Goal: Task Accomplishment & Management: Use online tool/utility

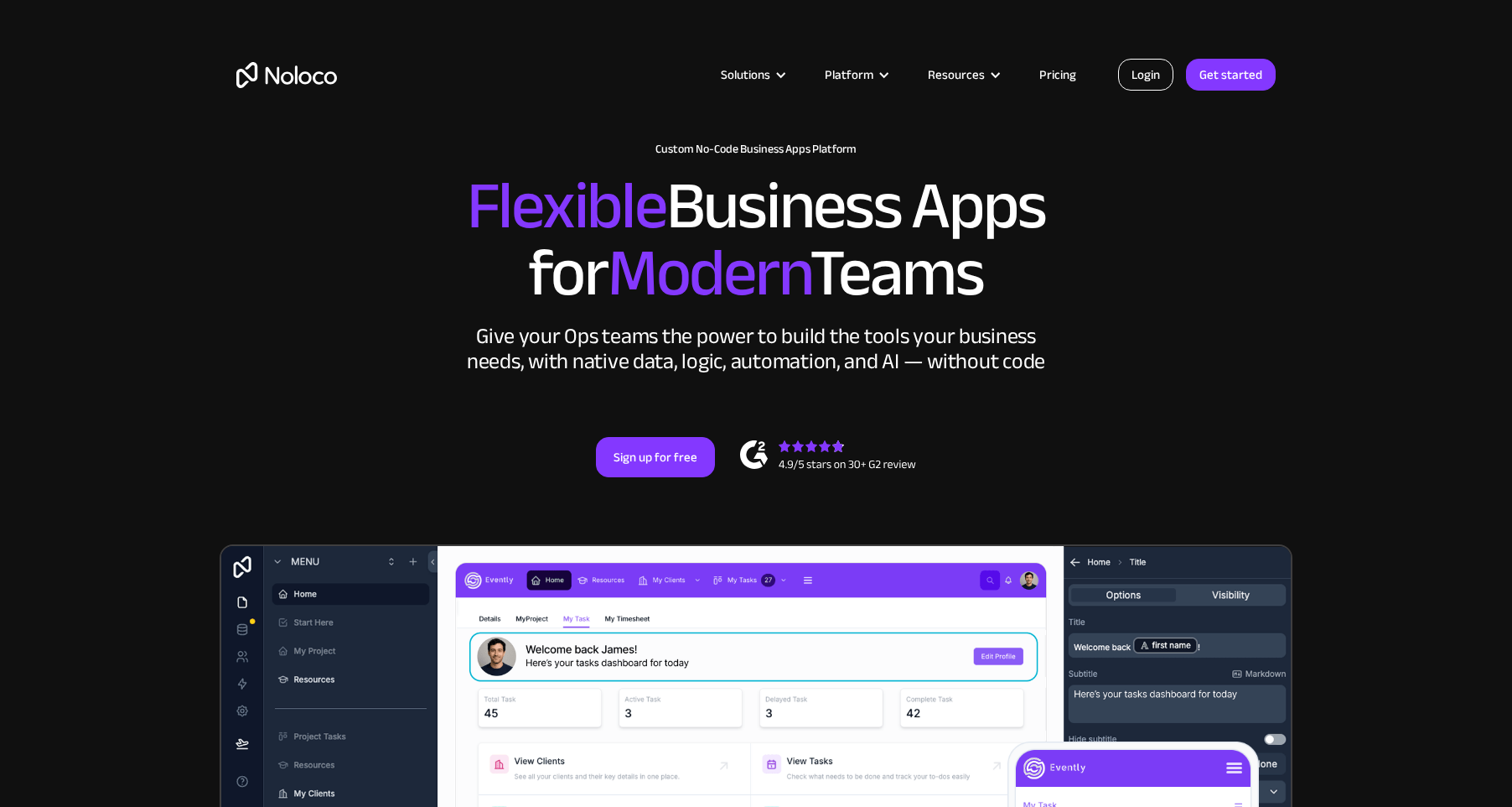
click at [1154, 79] on link "Login" at bounding box center [1146, 75] width 55 height 32
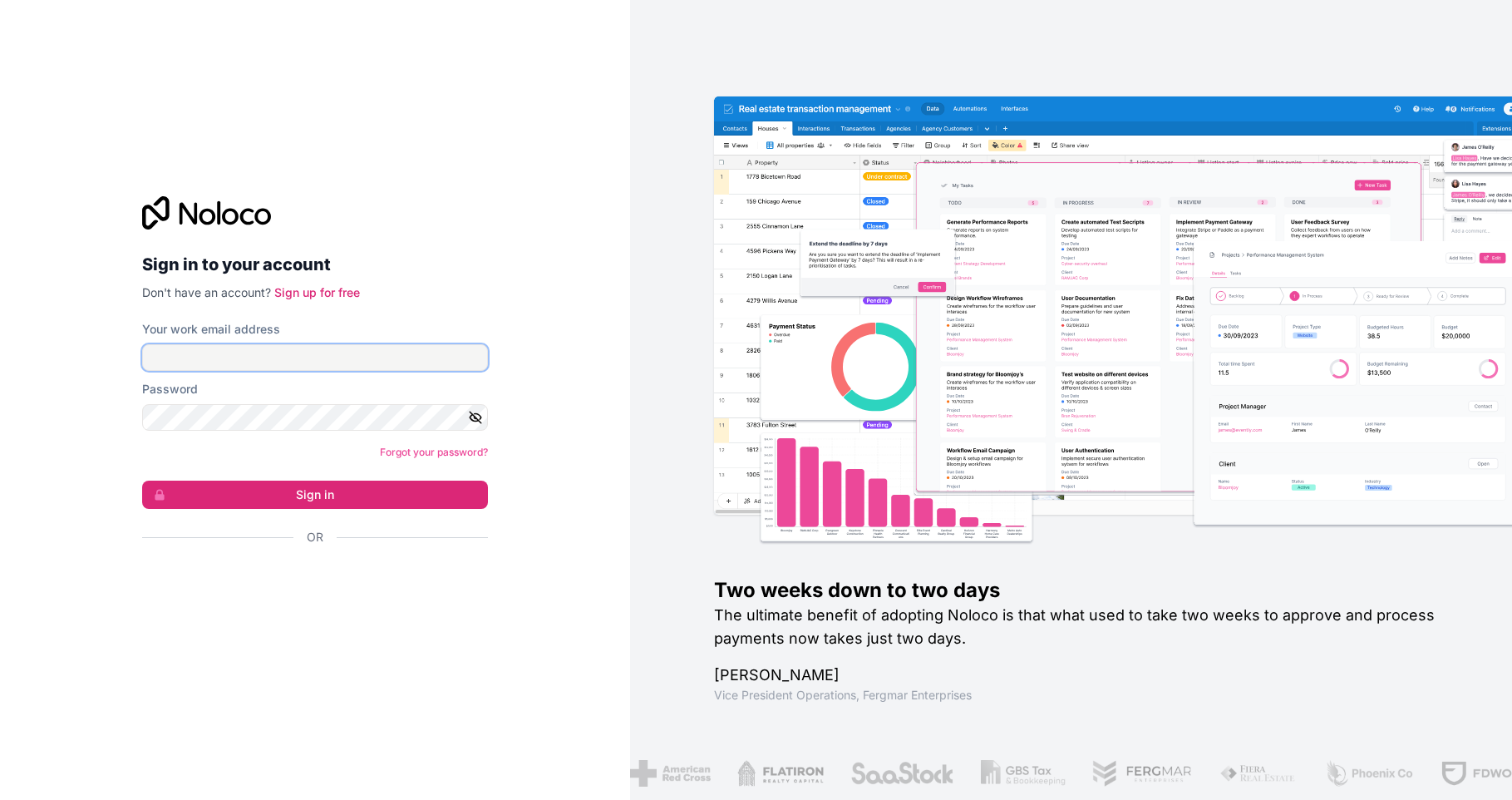
click at [363, 353] on input "Your work email address" at bounding box center [315, 357] width 346 height 27
type input "[PERSON_NAME][EMAIL_ADDRESS][DOMAIN_NAME]"
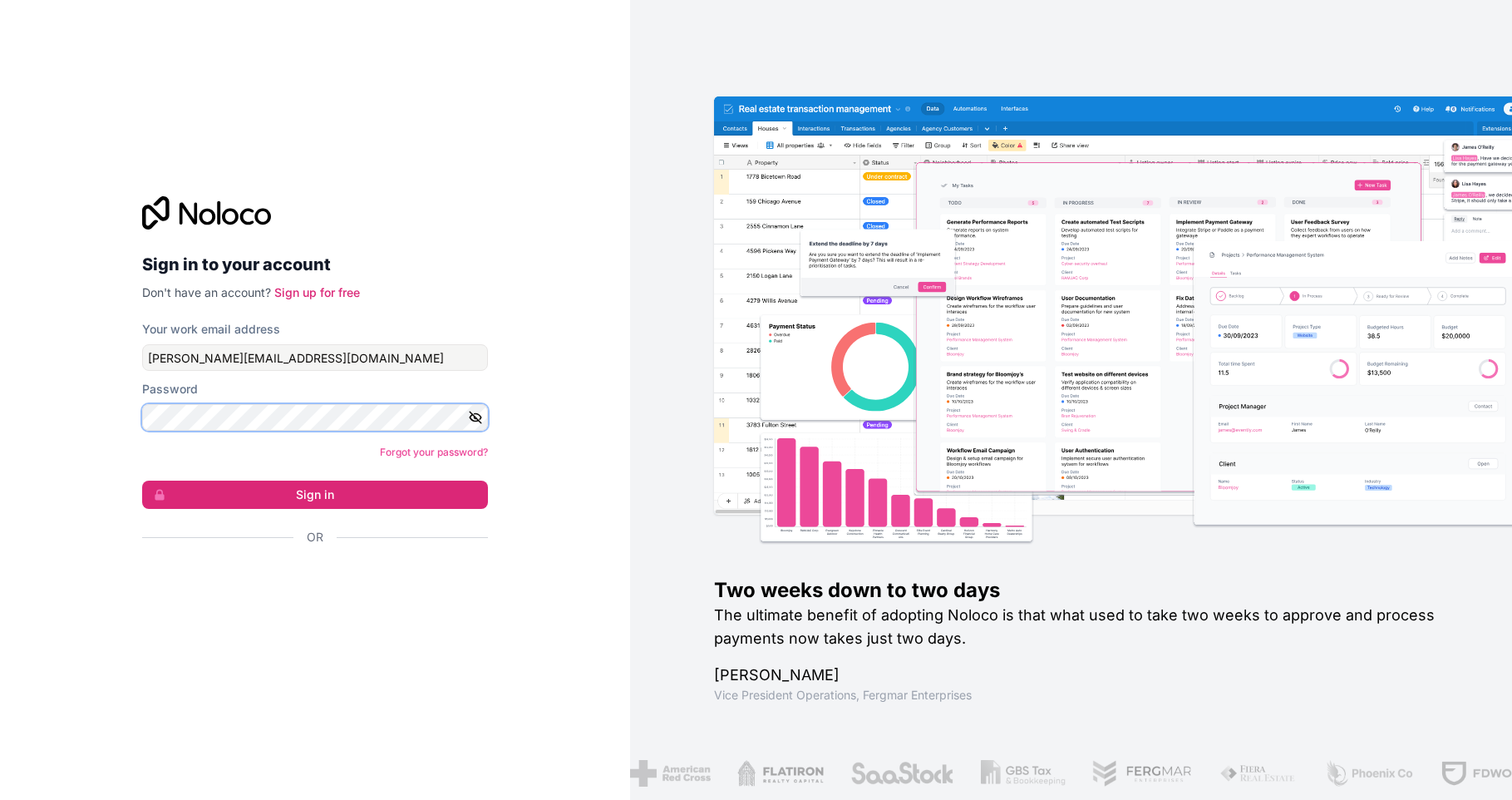
click at [142, 480] on button "Sign in" at bounding box center [315, 494] width 346 height 28
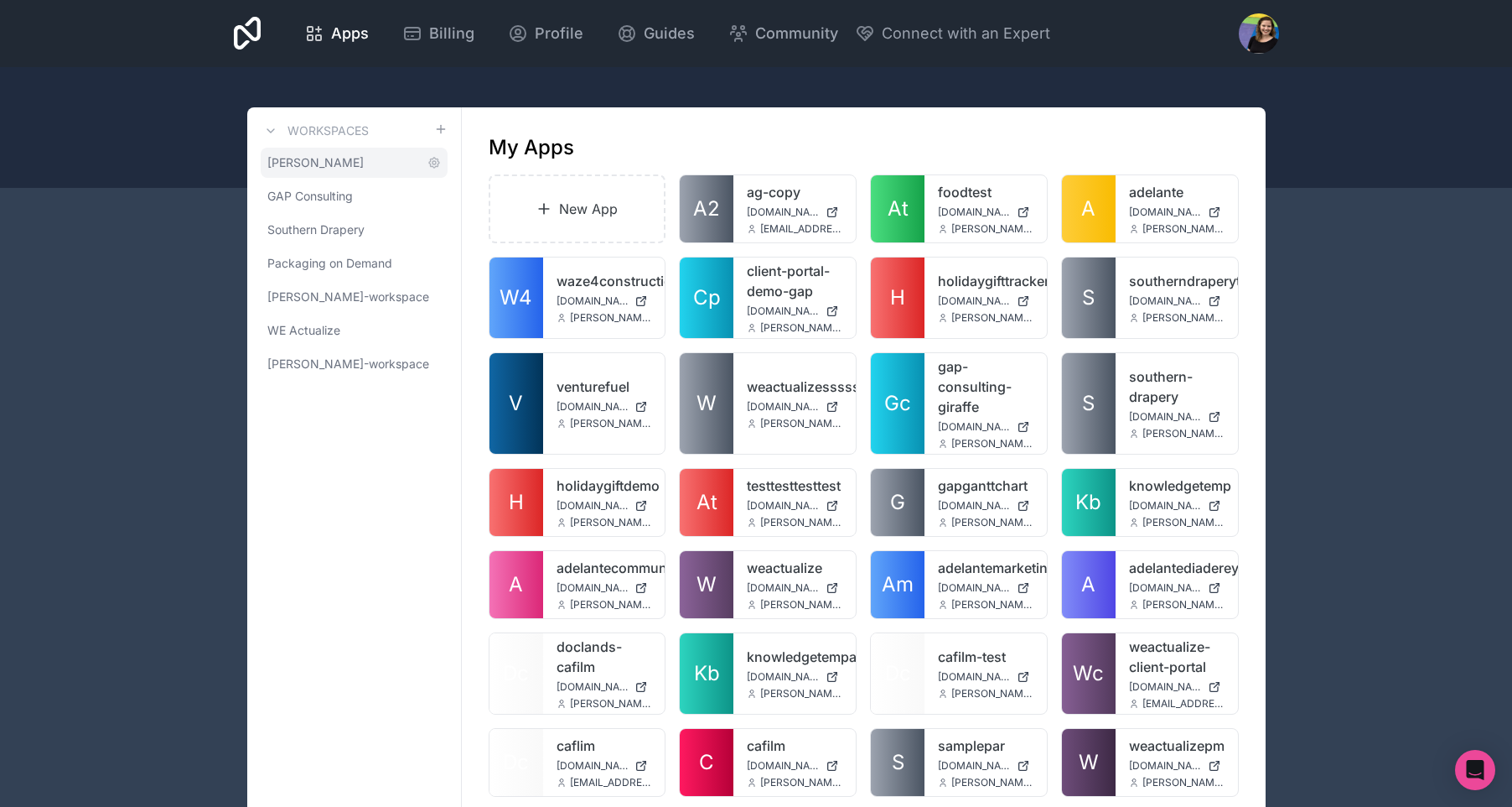
click at [331, 171] on link "[PERSON_NAME]" at bounding box center [354, 163] width 187 height 30
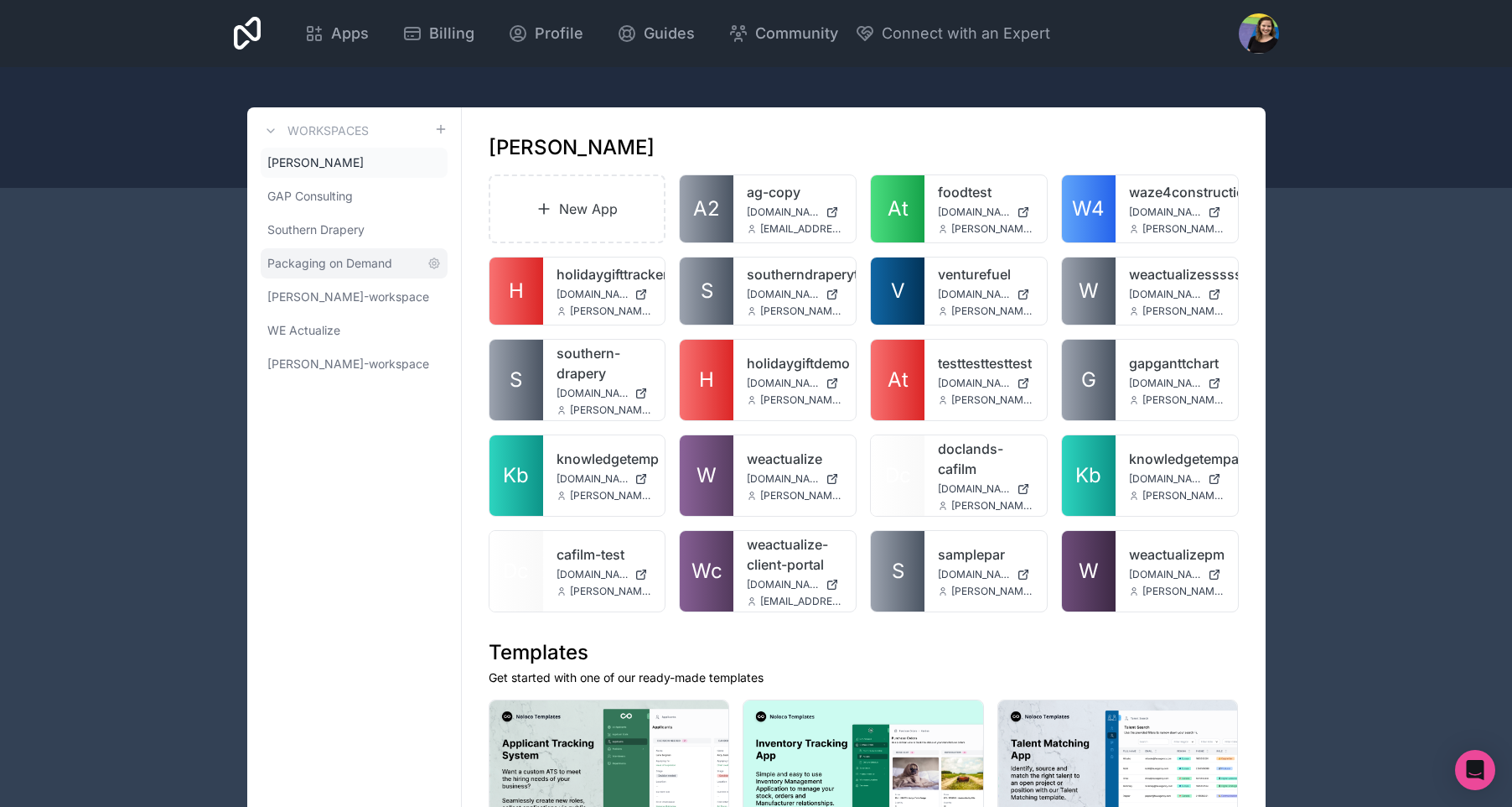
click at [334, 276] on link "Packaging on Demand" at bounding box center [354, 263] width 187 height 30
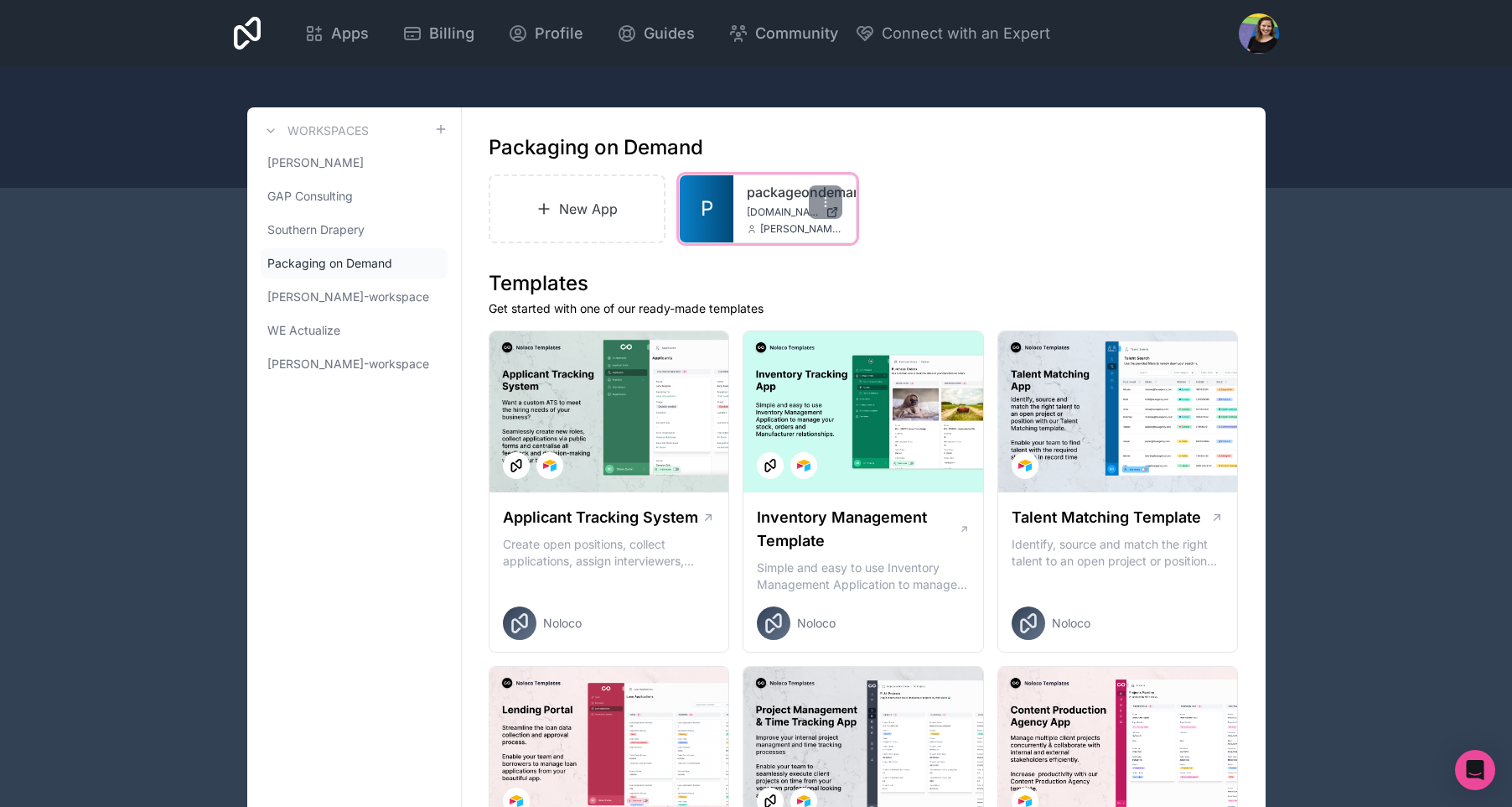
click at [720, 220] on link "P" at bounding box center [706, 208] width 54 height 67
